Goal: Transaction & Acquisition: Download file/media

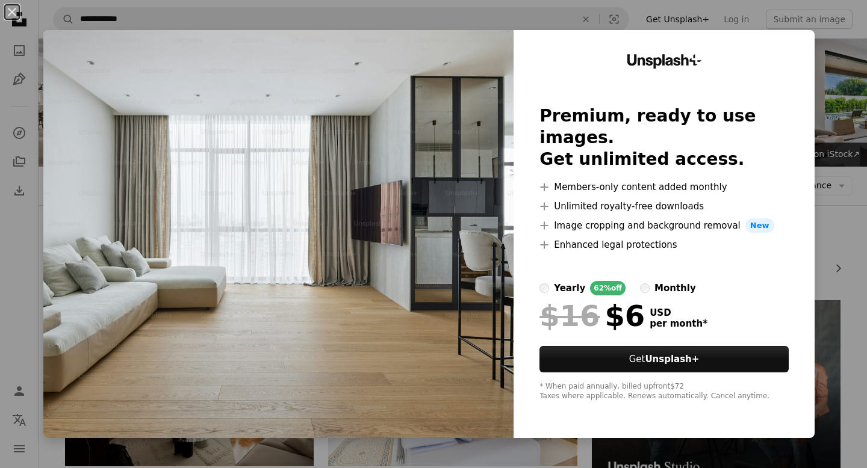
scroll to position [273, 0]
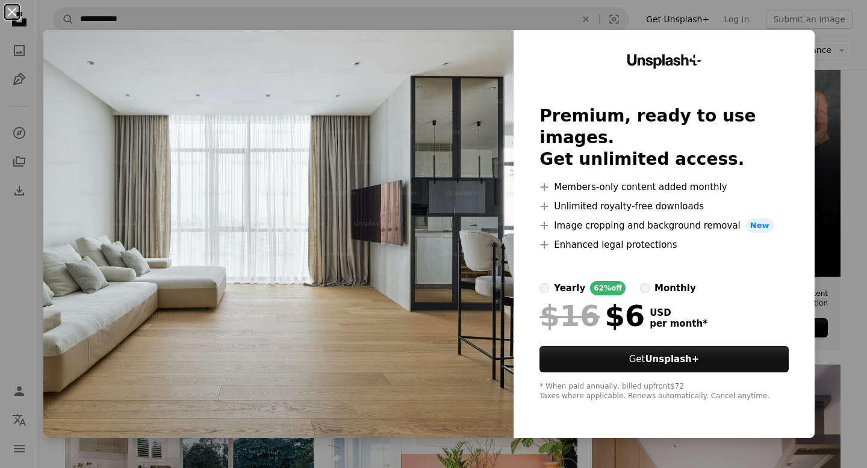
click at [10, 19] on button "An X shape" at bounding box center [12, 12] width 14 height 14
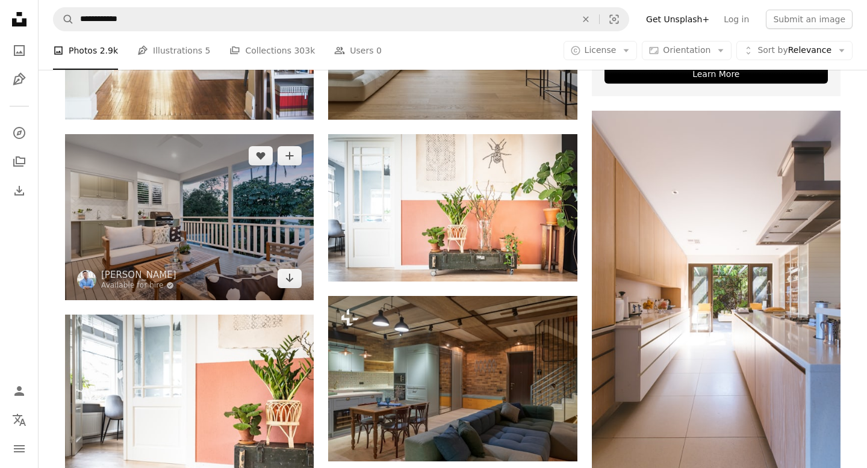
scroll to position [371, 0]
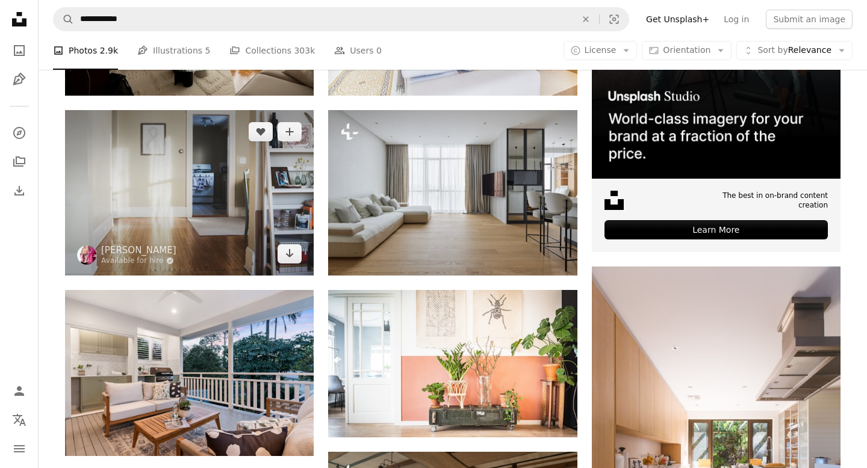
click at [178, 214] on img at bounding box center [189, 193] width 249 height 166
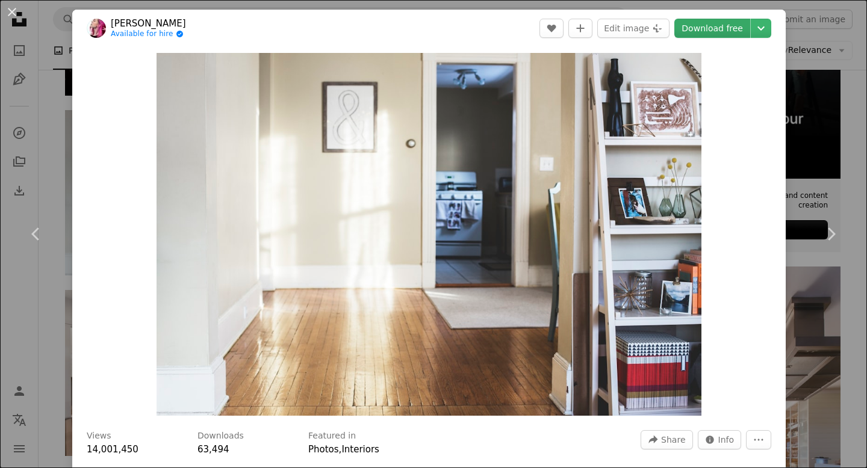
click at [727, 34] on link "Download free" at bounding box center [712, 28] width 76 height 19
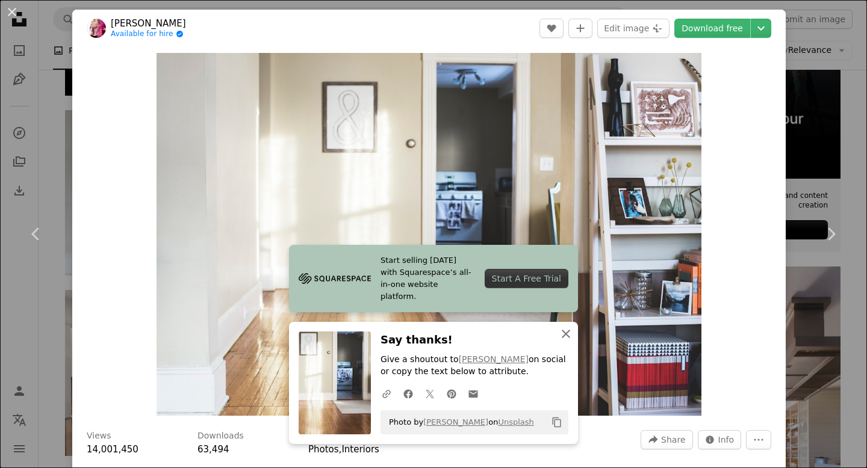
click at [563, 334] on icon "An X shape" at bounding box center [566, 334] width 14 height 14
